Goal: Information Seeking & Learning: Learn about a topic

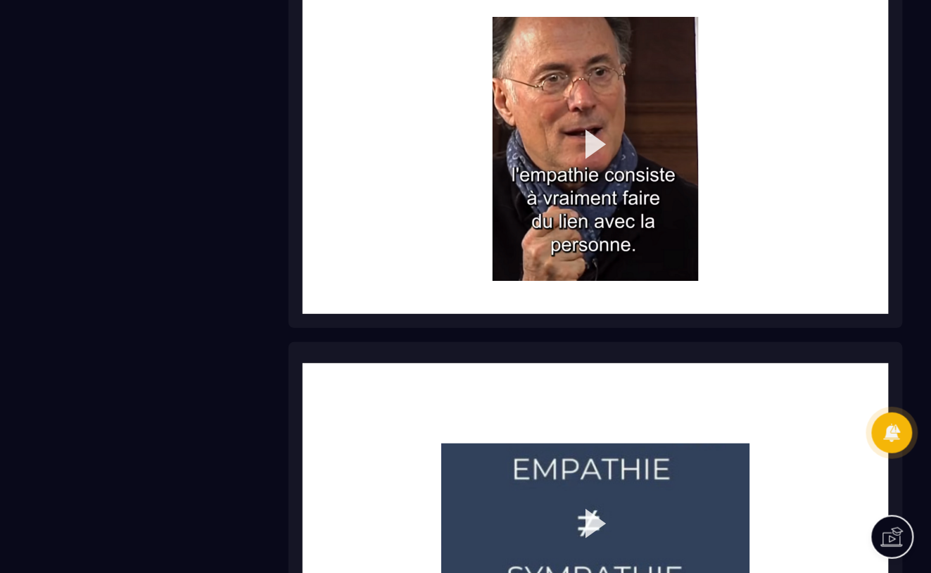
scroll to position [1144, 0]
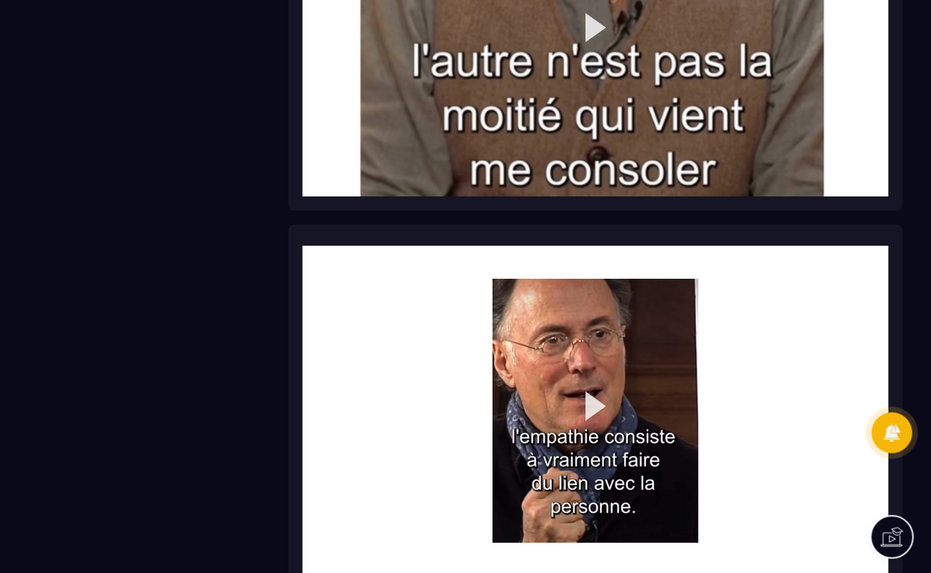
click at [594, 404] on img at bounding box center [595, 410] width 586 height 330
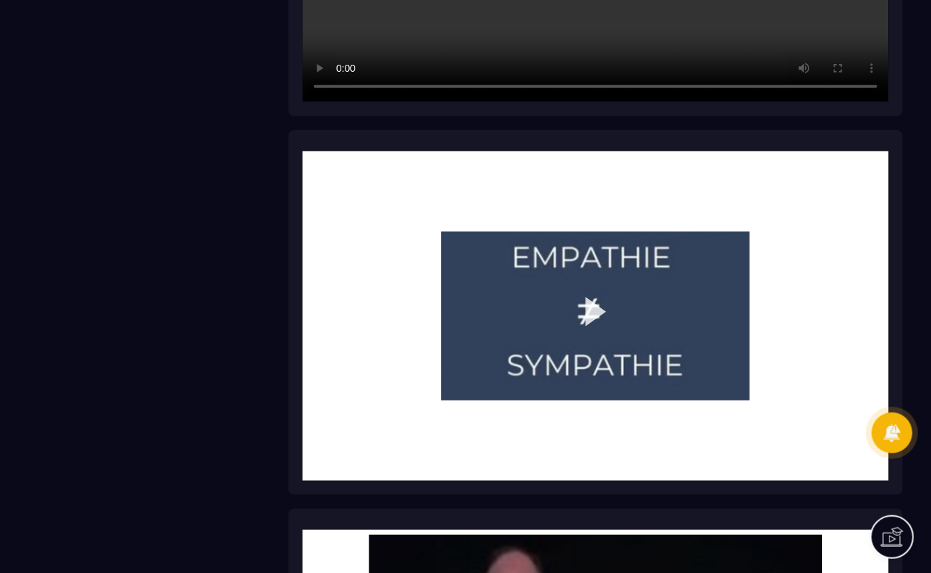
scroll to position [1446, 0]
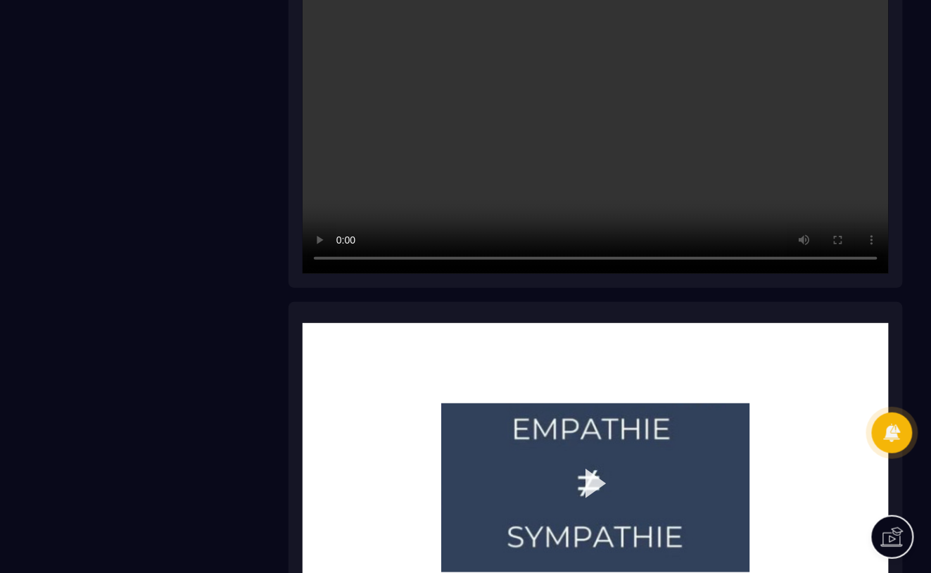
click at [589, 480] on img at bounding box center [595, 488] width 586 height 330
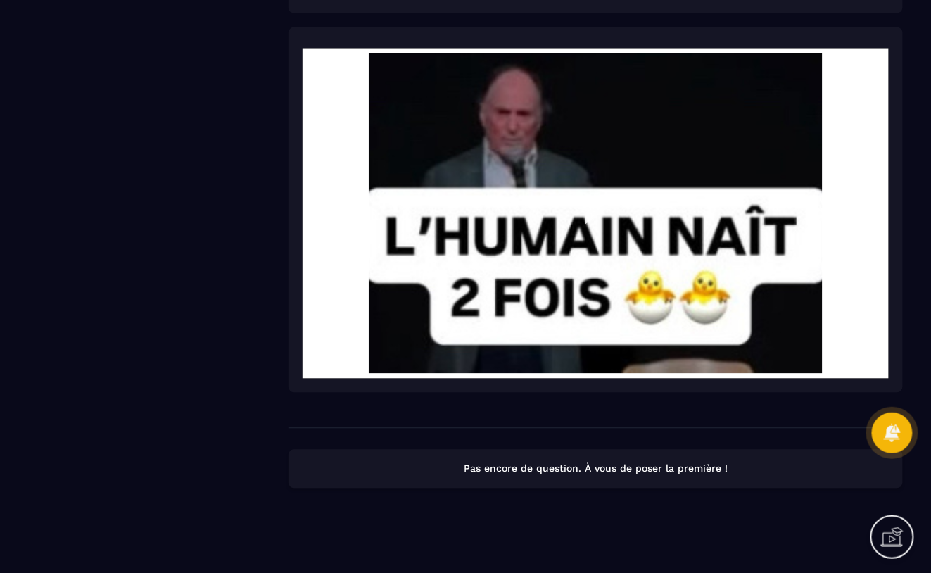
scroll to position [2108, 0]
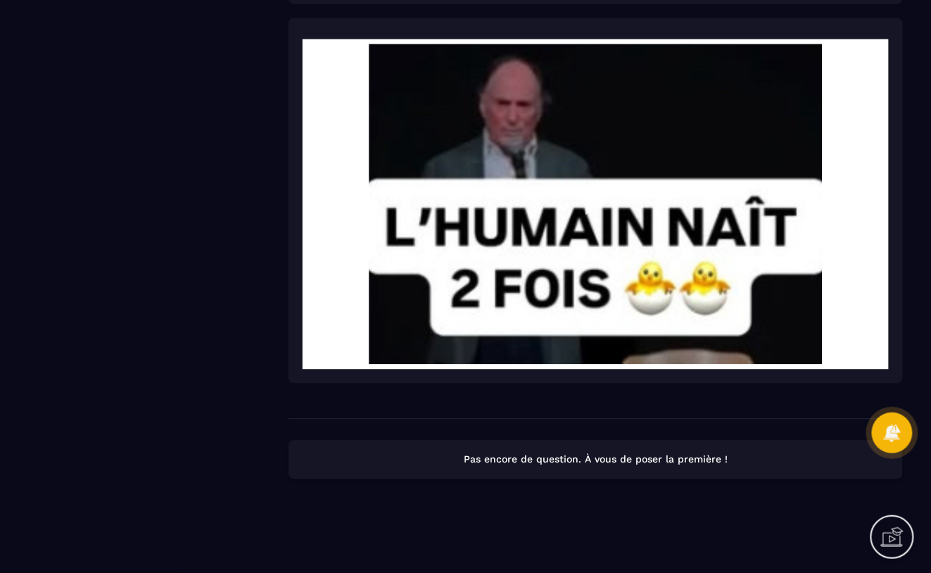
click at [579, 237] on img at bounding box center [595, 204] width 586 height 330
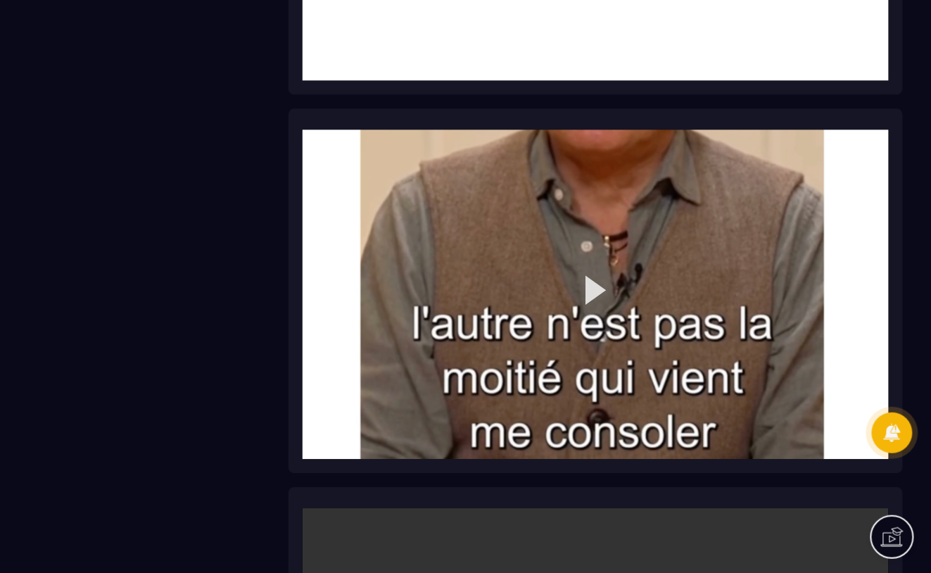
scroll to position [1081, 0]
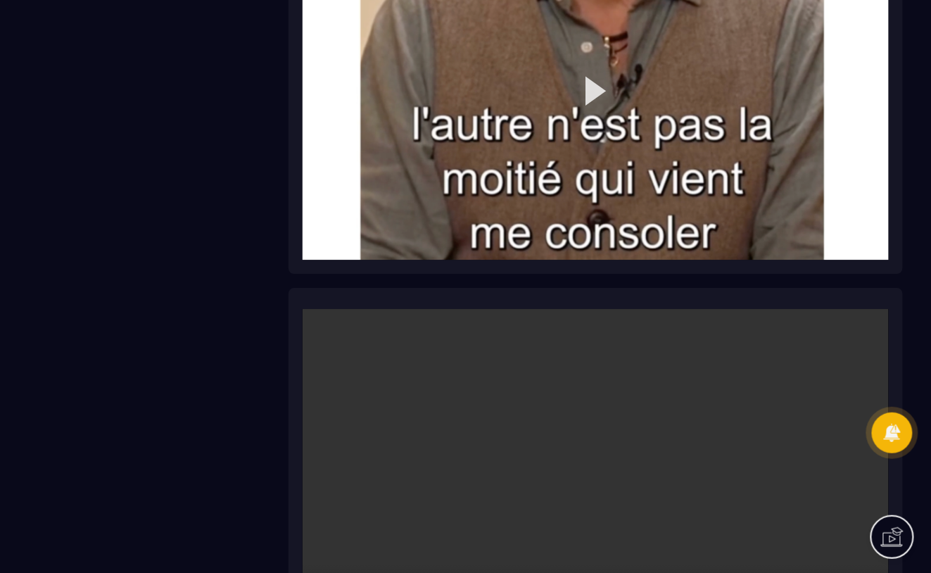
click at [589, 86] on img at bounding box center [595, 95] width 586 height 330
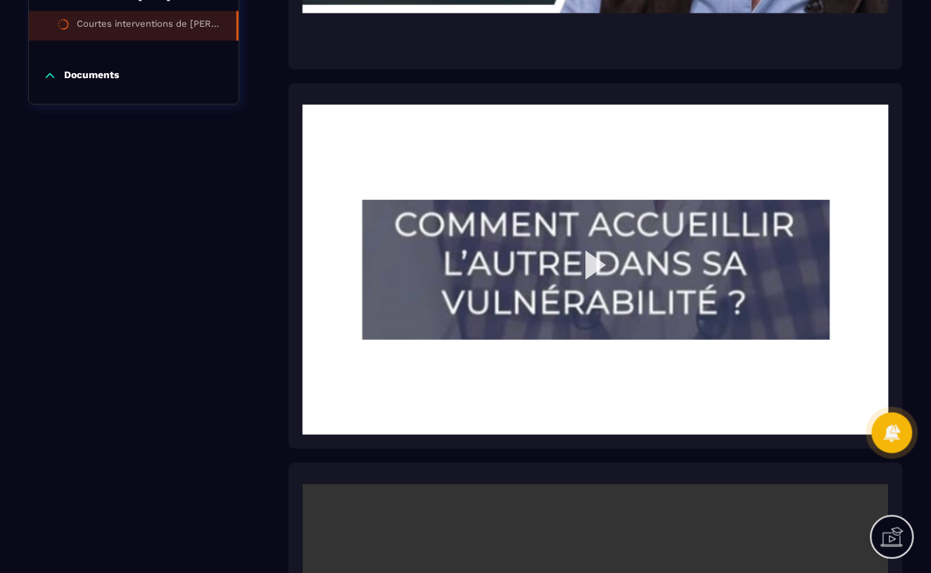
scroll to position [528, 0]
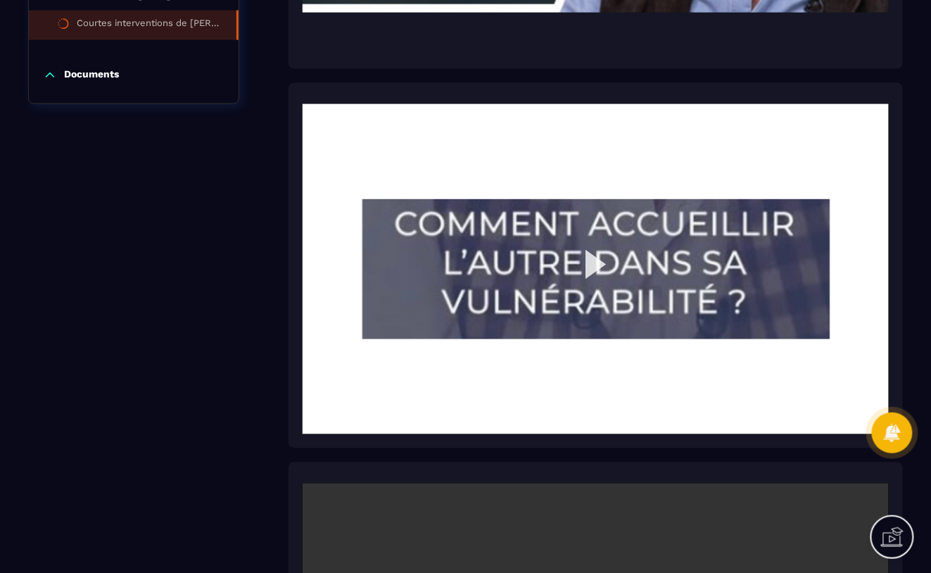
drag, startPoint x: 596, startPoint y: 261, endPoint x: 737, endPoint y: 264, distance: 141.4
click at [596, 262] on img at bounding box center [595, 269] width 586 height 330
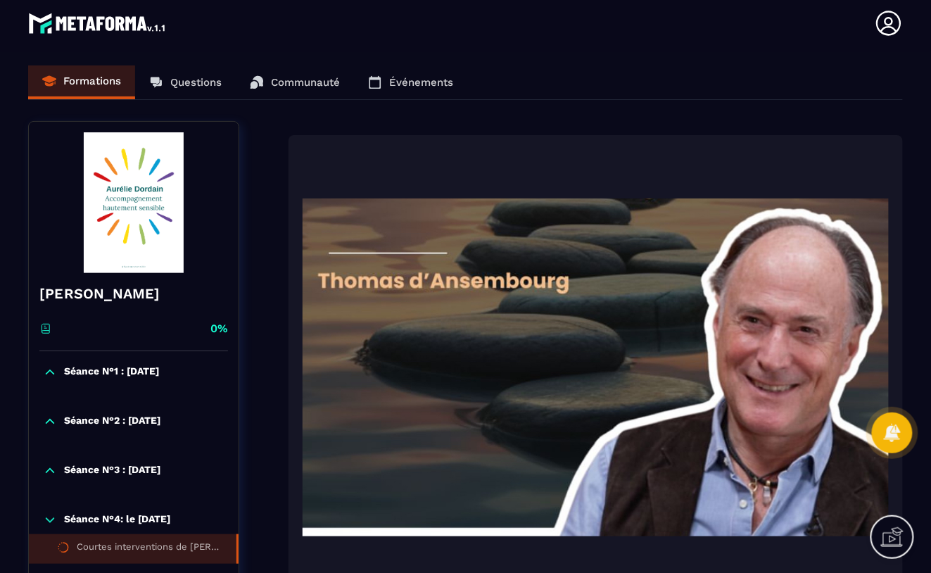
scroll to position [0, 0]
